Goal: Information Seeking & Learning: Find specific fact

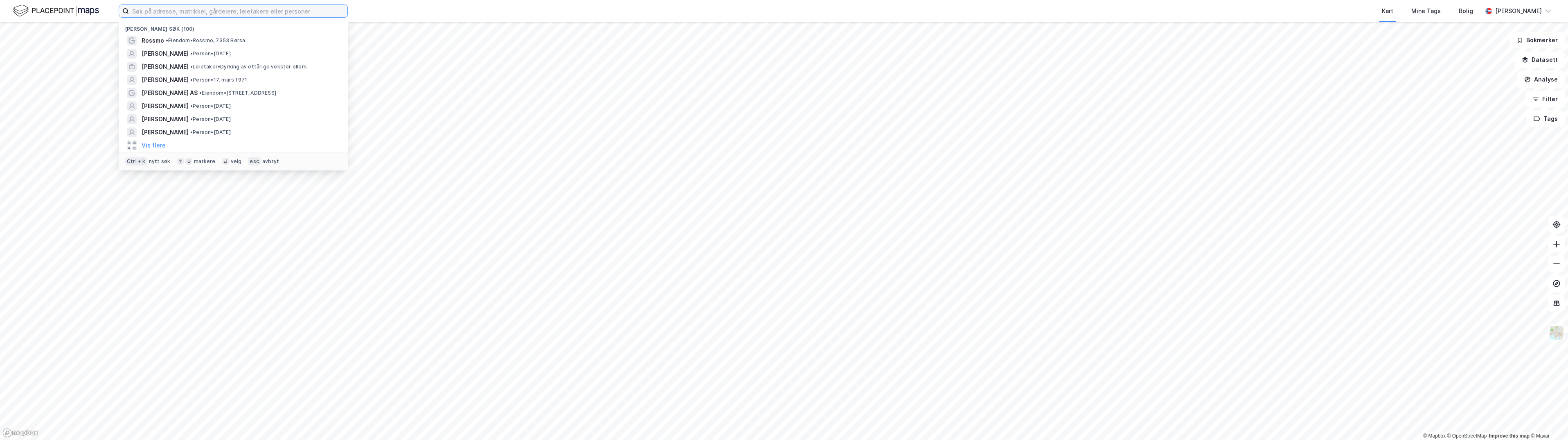
click at [220, 12] on input at bounding box center [238, 11] width 219 height 12
paste input "[PERSON_NAME]"
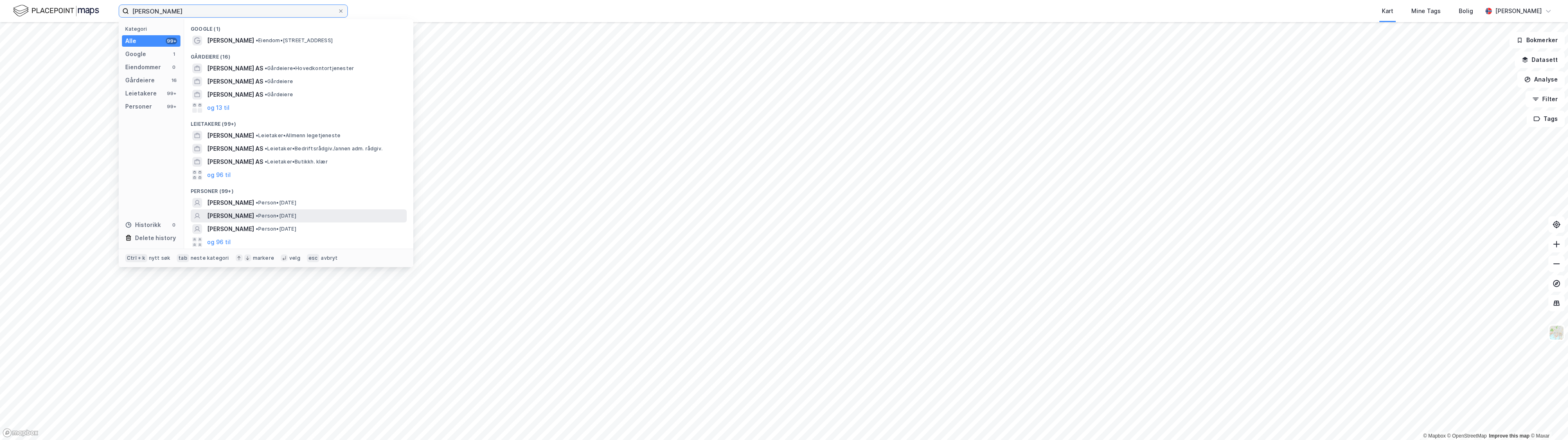
type input "[PERSON_NAME]"
click at [254, 217] on span "[PERSON_NAME]" at bounding box center [230, 216] width 47 height 10
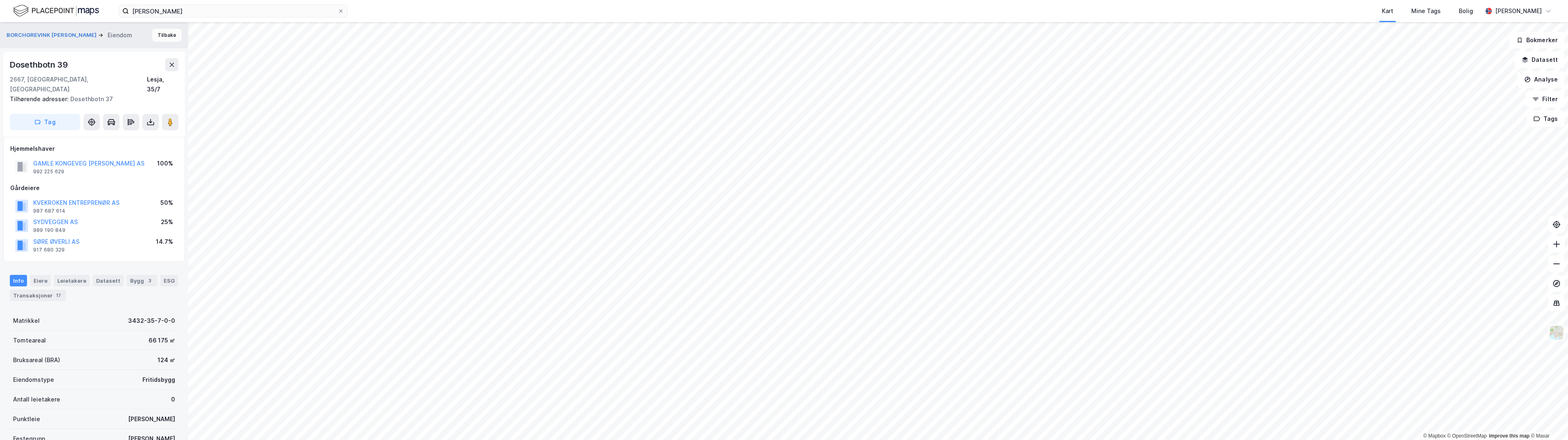
click at [156, 38] on button "Tilbake" at bounding box center [167, 35] width 30 height 13
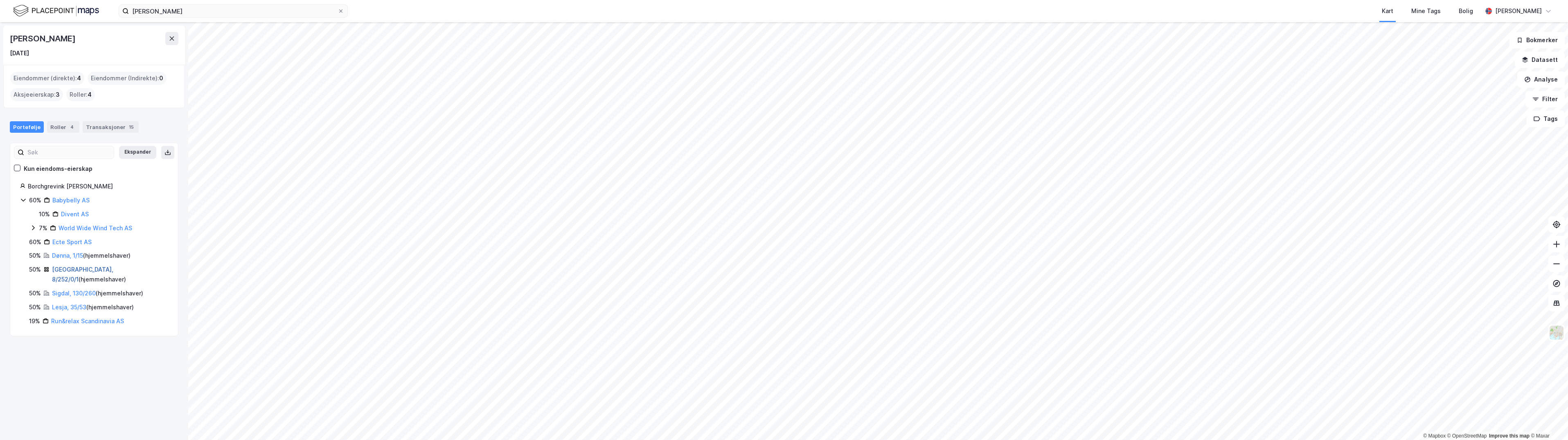
click at [60, 267] on link "[GEOGRAPHIC_DATA], 8/252/0/1" at bounding box center [82, 274] width 61 height 17
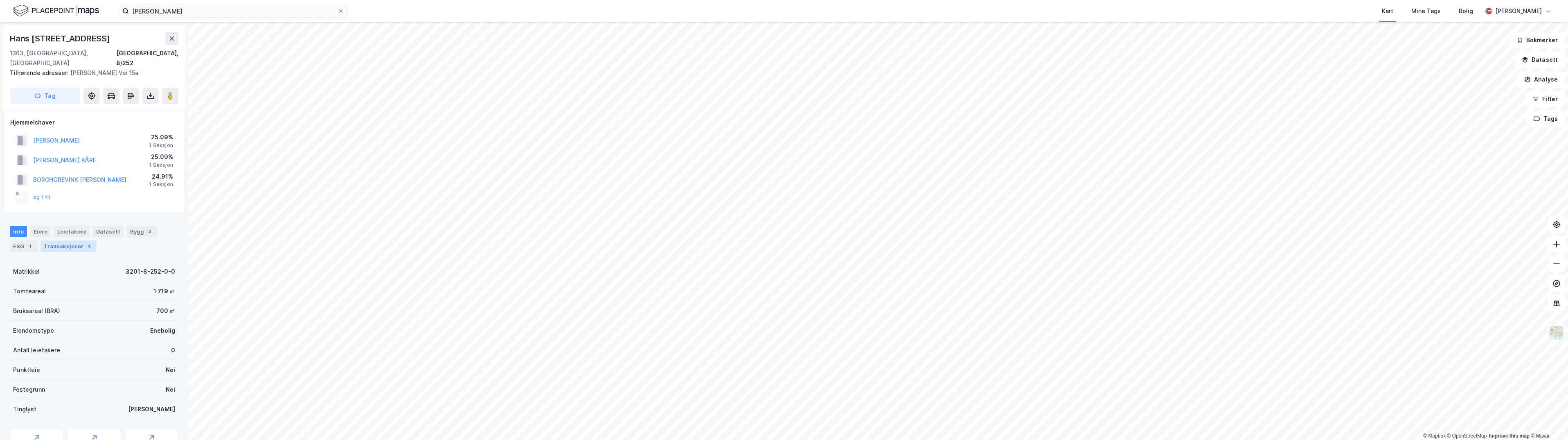
click at [66, 241] on div "Transaksjoner 4" at bounding box center [69, 246] width 56 height 12
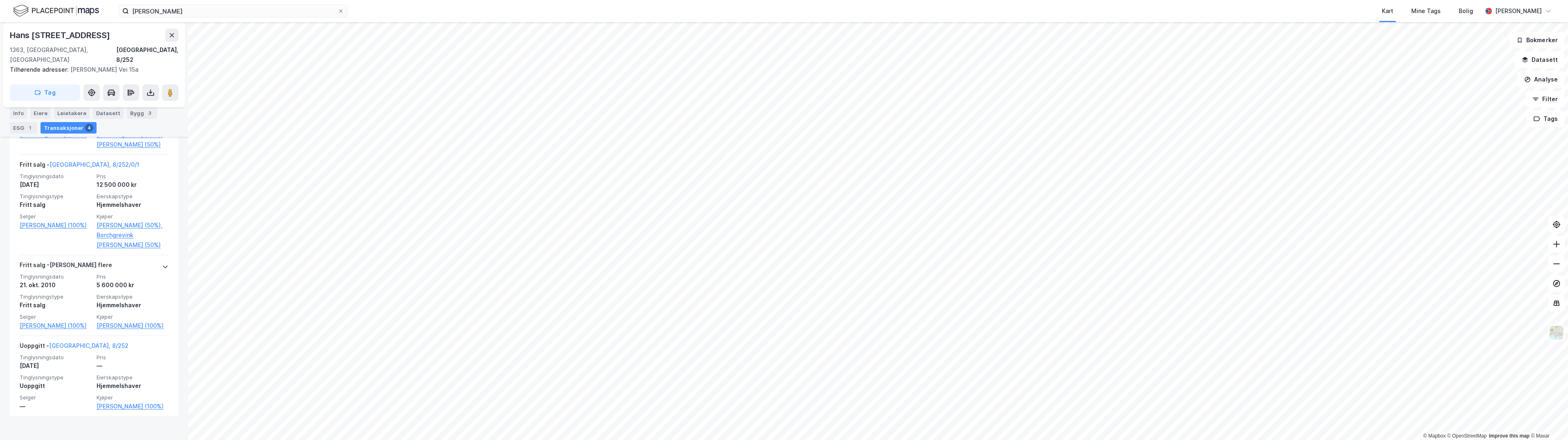
scroll to position [347, 0]
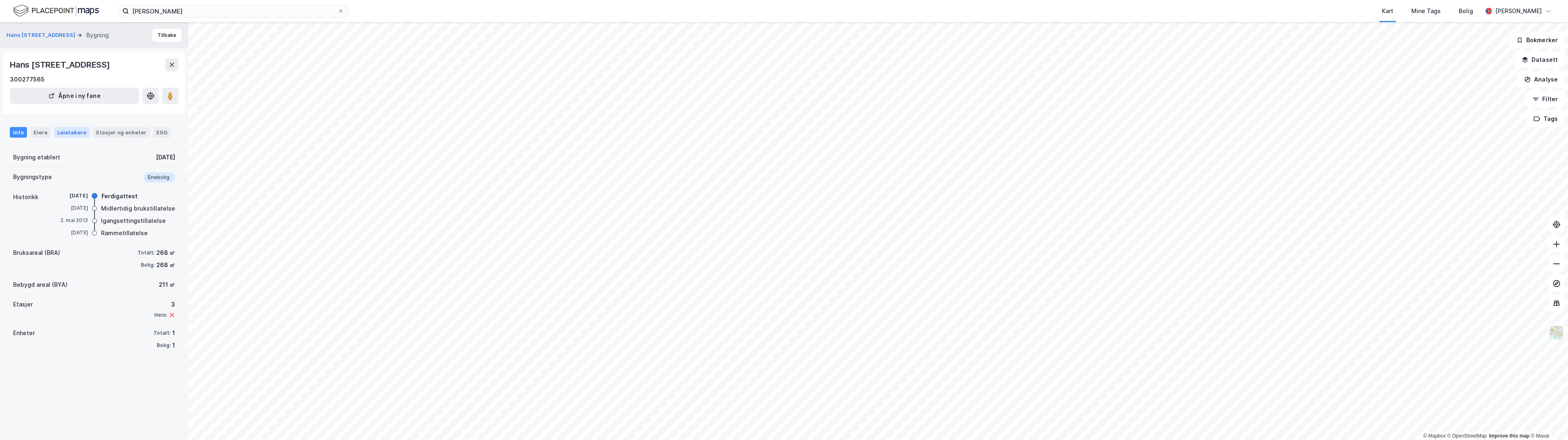
click at [68, 137] on div "Leietakere" at bounding box center [71, 132] width 35 height 11
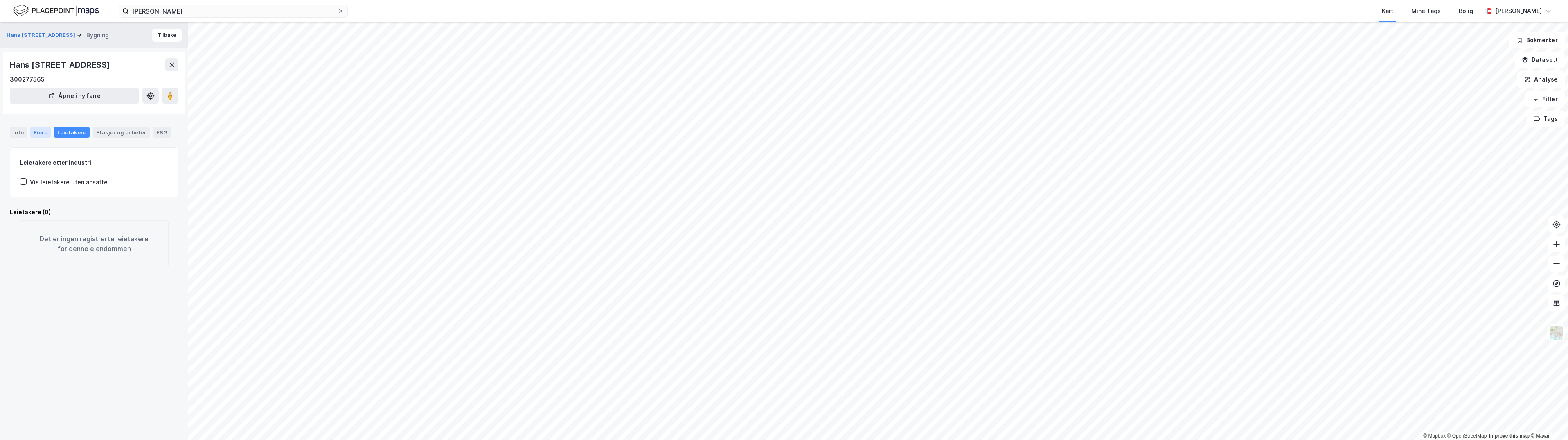
click at [40, 137] on div "Eiere" at bounding box center [40, 132] width 20 height 11
click at [64, 193] on link "[GEOGRAPHIC_DATA], 8/252/0/1" at bounding box center [82, 189] width 90 height 7
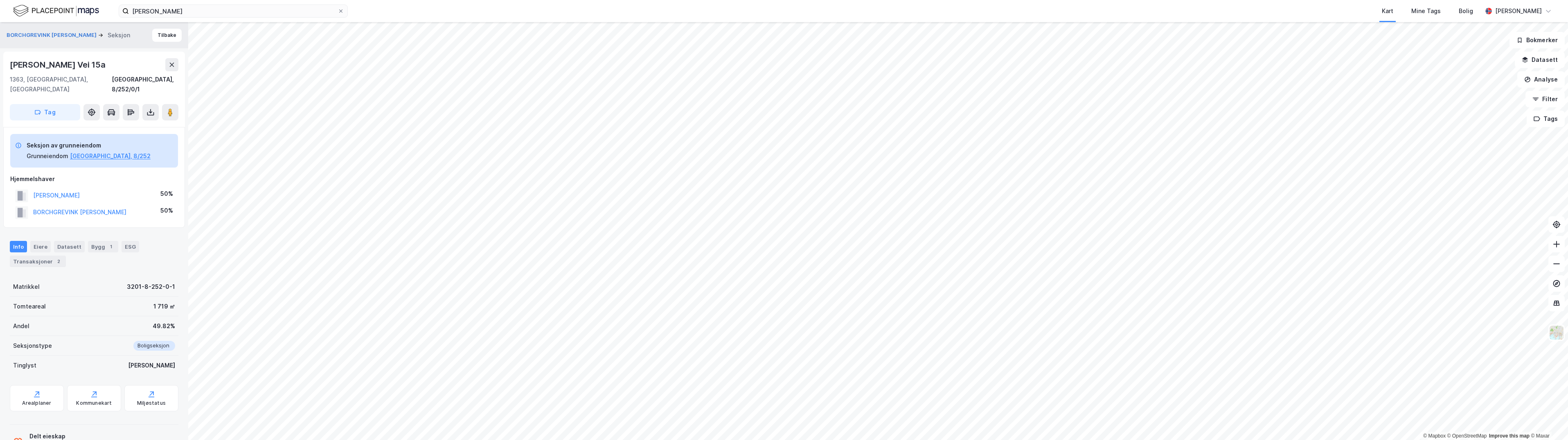
scroll to position [21, 0]
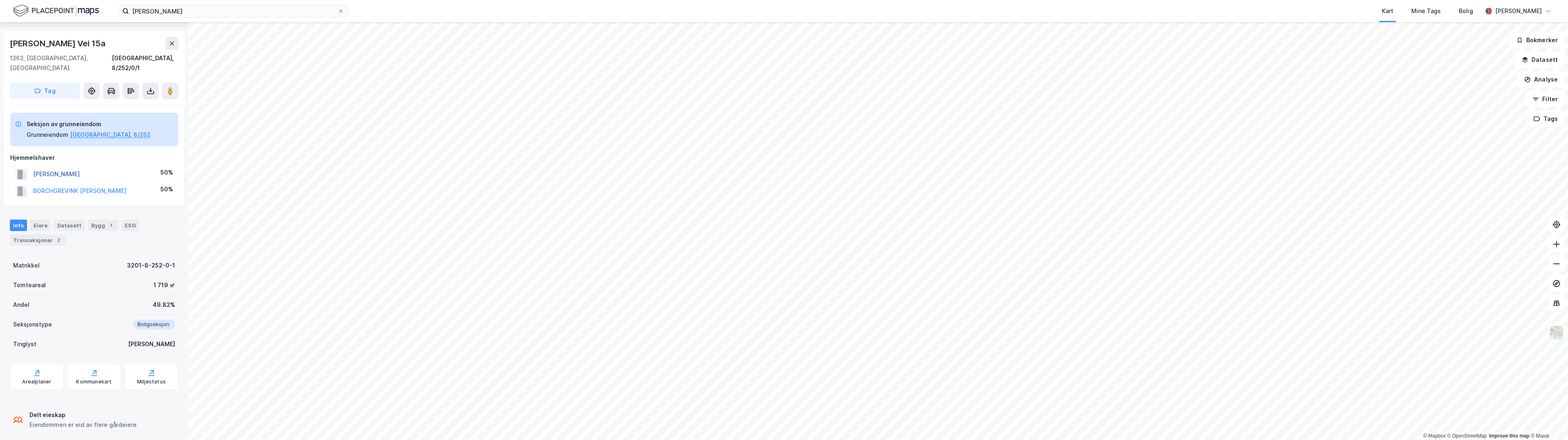
click at [0, 0] on button "[PERSON_NAME]" at bounding box center [0, 0] width 0 height 0
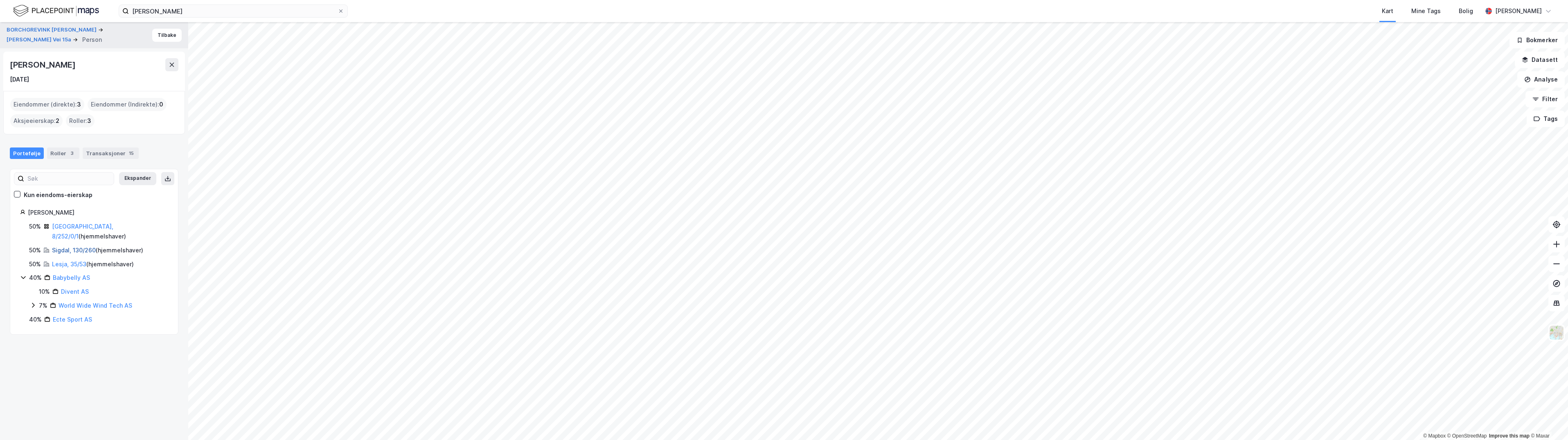
click at [61, 246] on link "Sigdal, 130/260" at bounding box center [74, 250] width 44 height 7
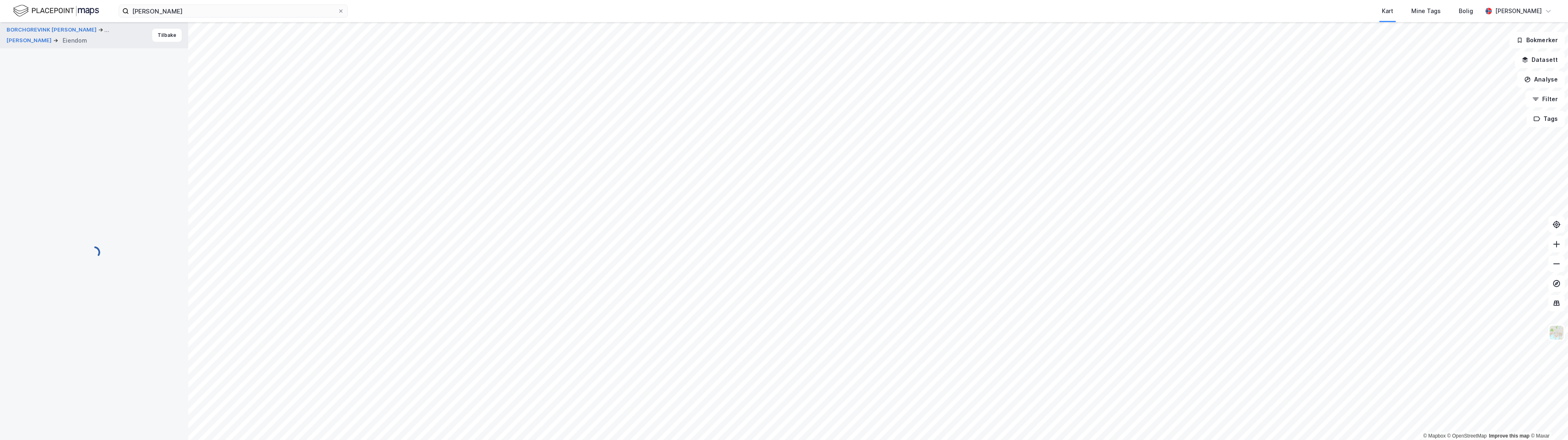
scroll to position [21, 0]
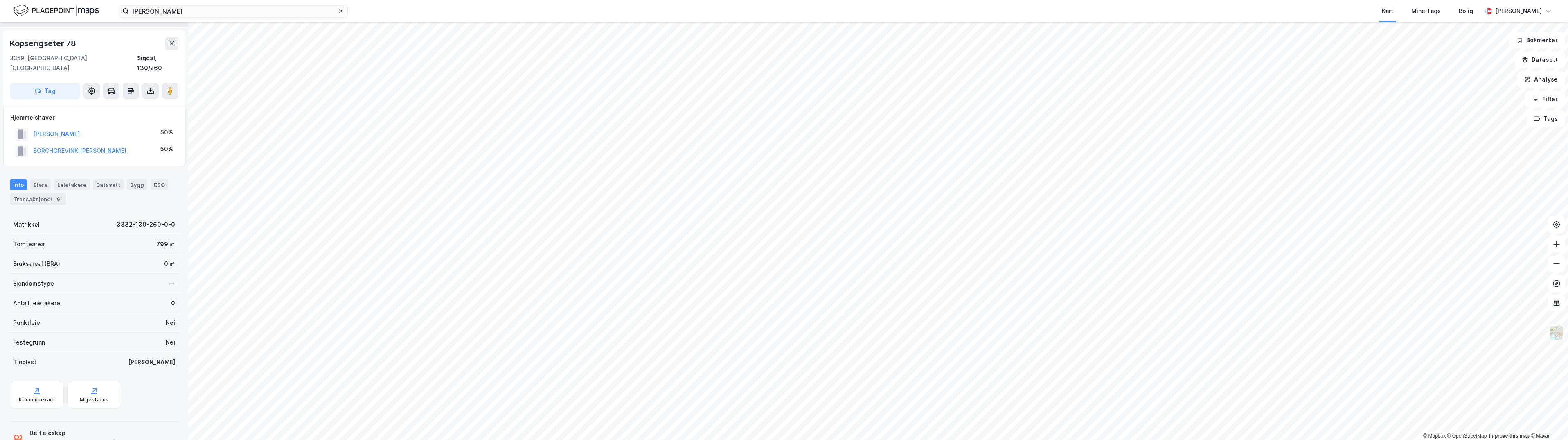
drag, startPoint x: 115, startPoint y: 123, endPoint x: 13, endPoint y: 118, distance: 102.1
click at [13, 126] on div "[PERSON_NAME] 50%" at bounding box center [94, 134] width 167 height 17
drag, startPoint x: 13, startPoint y: 118, endPoint x: 56, endPoint y: 124, distance: 43.4
copy button "[PERSON_NAME]"
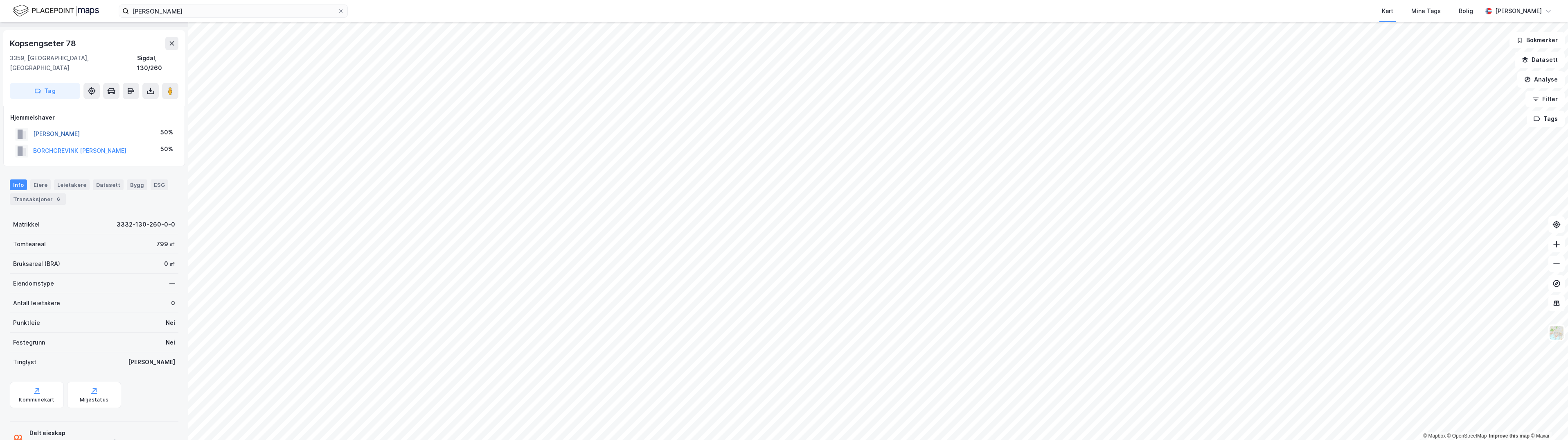
copy button "[PERSON_NAME]"
drag, startPoint x: 78, startPoint y: 43, endPoint x: 7, endPoint y: 46, distance: 71.1
click at [7, 46] on div "Kopsengseter 78 3359, [GEOGRAPHIC_DATA], [GEOGRAPHIC_DATA] Sigdal, 130/260 Tag" at bounding box center [95, 68] width 182 height 75
copy div "Kopsengseter 78"
